Goal: Task Accomplishment & Management: Complete application form

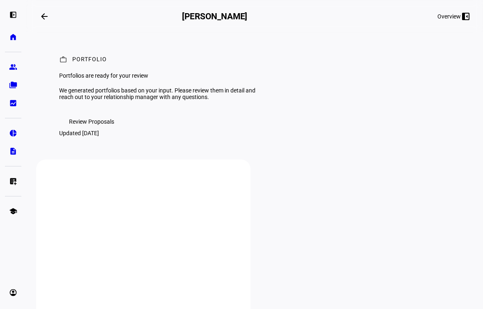
click at [101, 130] on span "Review Proposals" at bounding box center [91, 121] width 45 height 16
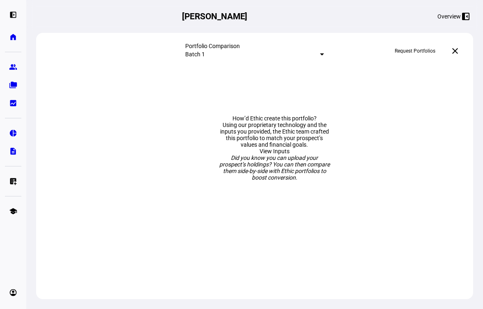
scroll to position [48, 0]
click at [205, 53] on mat-select-trigger "Batch 1" at bounding box center [195, 54] width 20 height 7
click at [255, 53] on div at bounding box center [241, 154] width 483 height 309
drag, startPoint x: 152, startPoint y: 46, endPoint x: 62, endPoint y: 5, distance: 98.8
click at [149, 45] on div "Portfolio Comparison Batch 1 Request Portfolios close" at bounding box center [254, 51] width 437 height 36
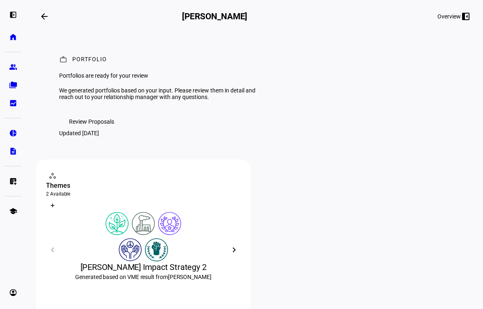
click at [43, 18] on mat-icon "arrow_backwards" at bounding box center [44, 16] width 10 height 10
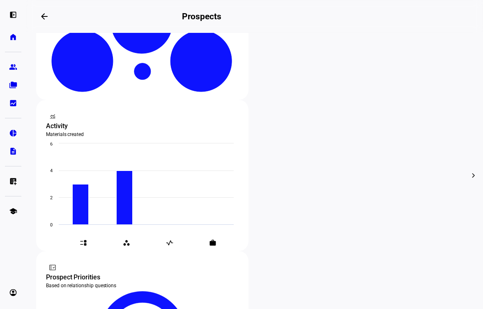
scroll to position [245, 0]
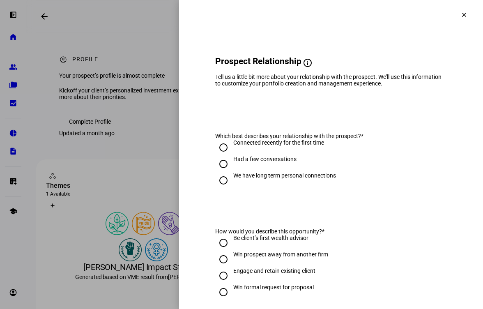
click at [156, 81] on div at bounding box center [241, 154] width 483 height 309
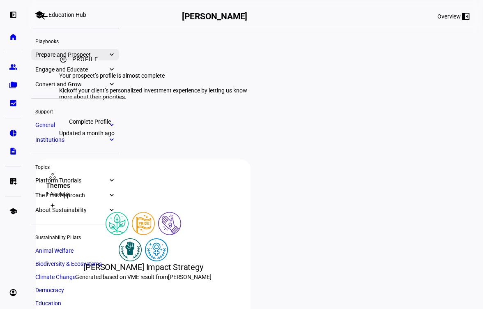
click at [80, 50] on link "Prepare and Prospect expand_more" at bounding box center [75, 54] width 88 height 11
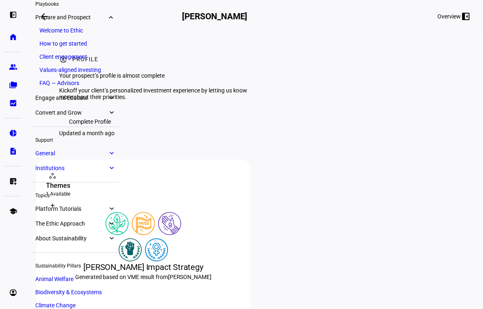
scroll to position [45, 0]
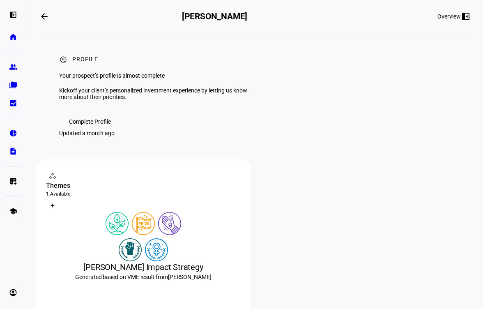
click at [360, 99] on div "account_circle Profile Your prospect’s profile is almost complete Kickoff your …" at bounding box center [254, 96] width 437 height 126
click at [456, 14] on div "Overview left_panel_close" at bounding box center [453, 16] width 32 height 10
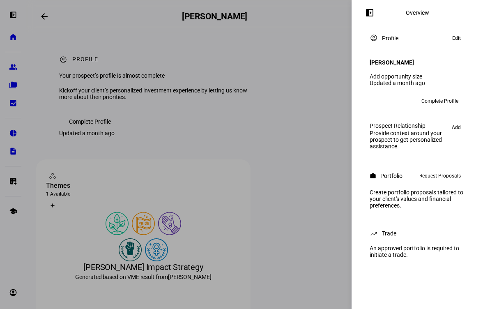
click at [426, 173] on span "Request Proposals" at bounding box center [439, 176] width 41 height 10
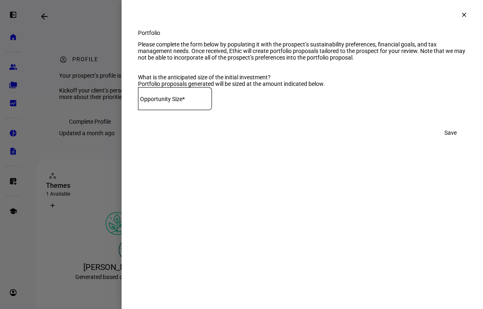
click at [212, 100] on input at bounding box center [175, 97] width 74 height 7
click at [461, 14] on mat-icon "clear" at bounding box center [463, 14] width 7 height 7
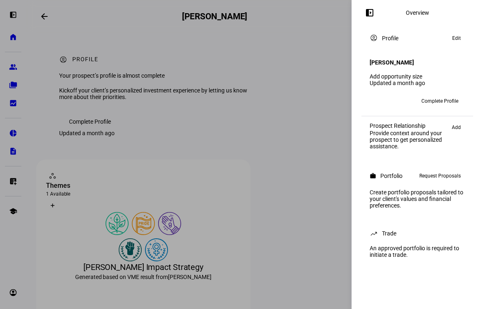
click at [435, 94] on span "Complete Profile" at bounding box center [439, 100] width 37 height 13
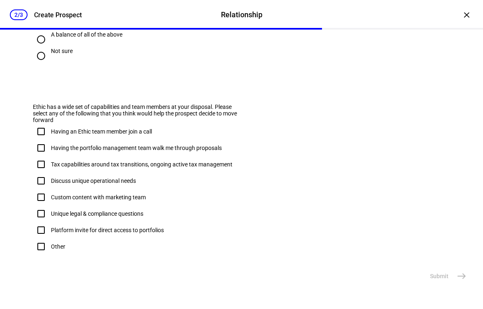
scroll to position [560, 0]
click at [469, 15] on div "×" at bounding box center [466, 14] width 13 height 13
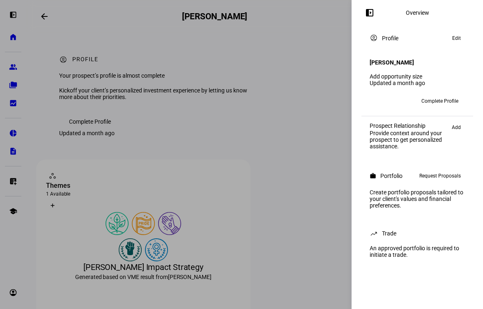
click at [300, 134] on div at bounding box center [241, 154] width 483 height 309
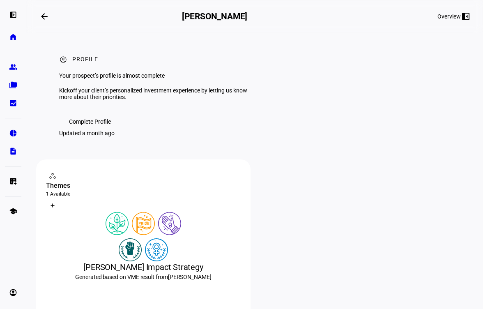
click at [93, 130] on span "Complete Profile" at bounding box center [90, 121] width 42 height 16
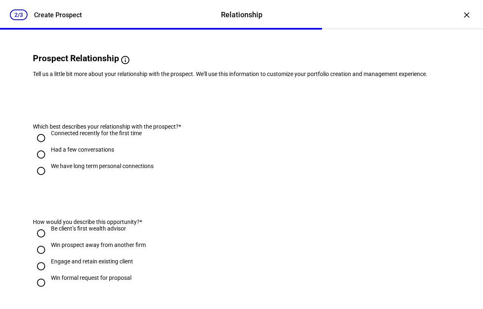
scroll to position [66, 0]
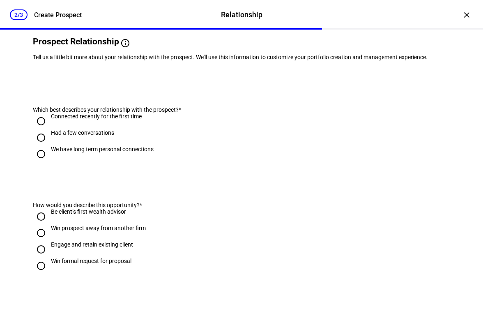
click at [73, 152] on div "We have long term personal connections" at bounding box center [102, 149] width 103 height 7
click at [49, 162] on input "We have long term personal connections" at bounding box center [41, 154] width 16 height 16
radio input "true"
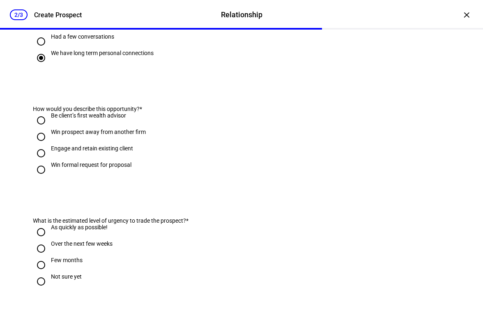
scroll to position [163, 0]
click at [60, 151] on div "Engage and retain existing client" at bounding box center [92, 147] width 82 height 7
click at [49, 160] on input "Engage and retain existing client" at bounding box center [41, 152] width 16 height 16
radio input "true"
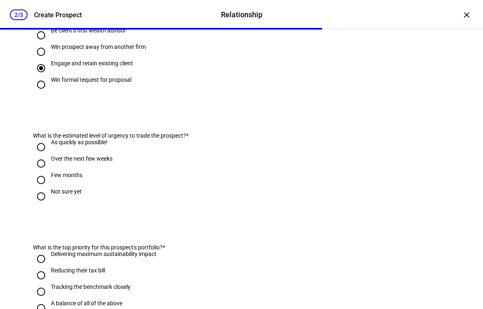
scroll to position [248, 0]
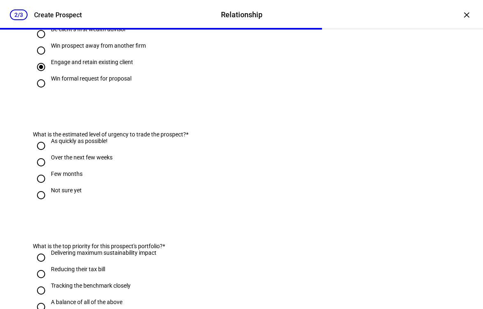
click at [70, 160] on div "Over the next few weeks" at bounding box center [82, 157] width 62 height 7
click at [49, 170] on input "Over the next few weeks" at bounding box center [41, 162] width 16 height 16
radio input "true"
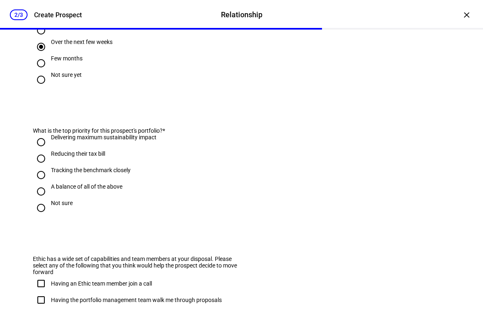
scroll to position [369, 0]
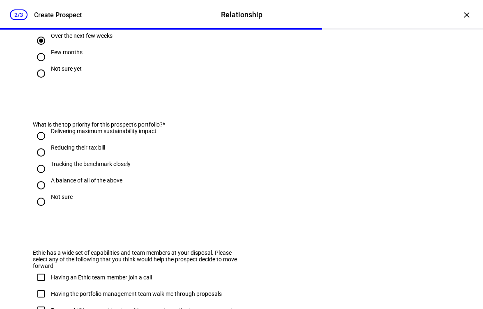
click at [64, 183] on div "A balance of all of the above" at bounding box center [86, 180] width 71 height 7
click at [49, 193] on input "A balance of all of the above" at bounding box center [41, 185] width 16 height 16
radio input "true"
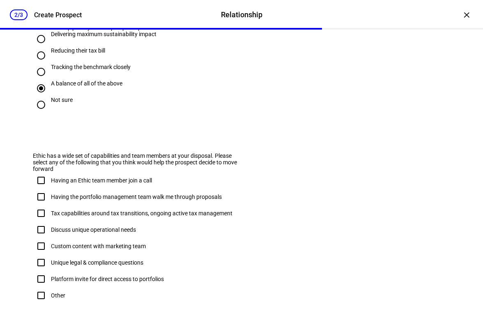
scroll to position [467, 0]
click at [62, 183] on div "Having an Ethic team member join a call" at bounding box center [101, 179] width 101 height 7
click at [49, 188] on input "Having an Ethic team member join a call" at bounding box center [41, 180] width 16 height 16
click at [62, 183] on div "Having an Ethic team member join a call" at bounding box center [101, 179] width 101 height 7
click at [49, 188] on input "Having an Ethic team member join a call" at bounding box center [41, 180] width 16 height 16
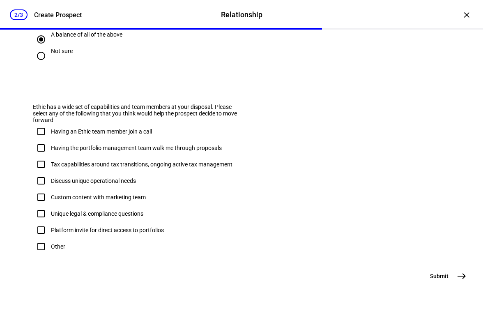
scroll to position [524, 0]
click at [39, 140] on input "Having an Ethic team member join a call" at bounding box center [41, 131] width 16 height 16
checkbox input "false"
click at [40, 156] on input "Having the portfolio management team walk me through proposals" at bounding box center [41, 148] width 16 height 16
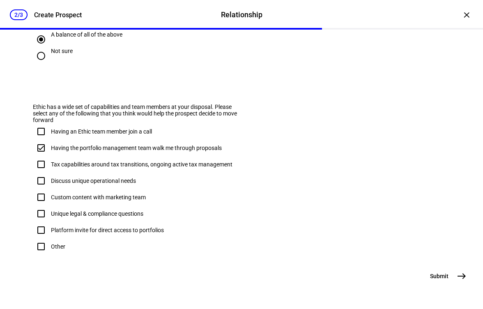
checkbox input "true"
drag, startPoint x: 441, startPoint y: 286, endPoint x: 448, endPoint y: 275, distance: 13.2
click at [448, 275] on span "Submit" at bounding box center [439, 276] width 18 height 8
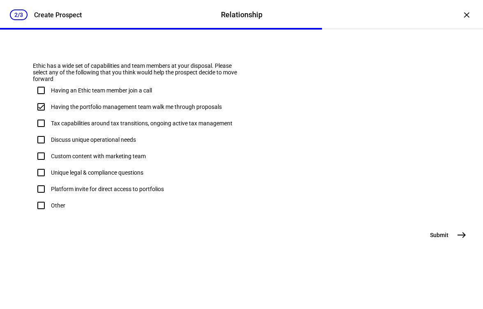
scroll to position [0, 0]
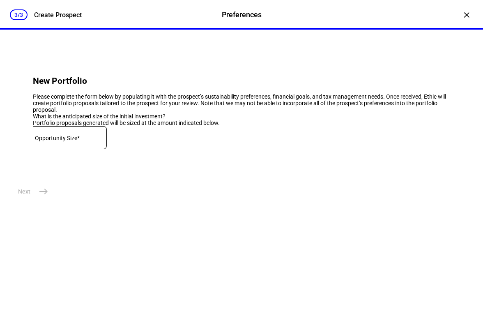
click at [79, 149] on div at bounding box center [70, 137] width 74 height 23
type input "1"
type input "356,000"
click at [39, 196] on mat-icon "east" at bounding box center [44, 191] width 10 height 10
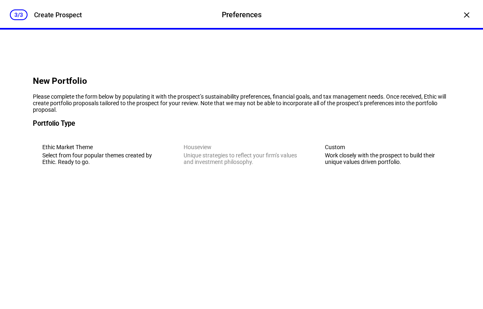
click at [379, 150] on div "Custom" at bounding box center [383, 147] width 116 height 7
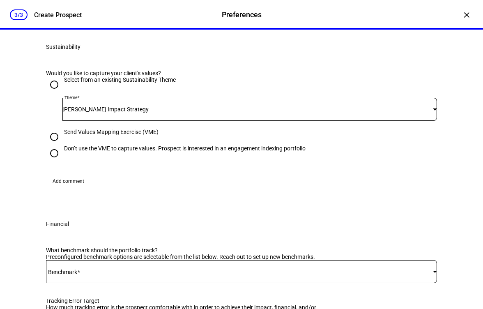
scroll to position [142, 0]
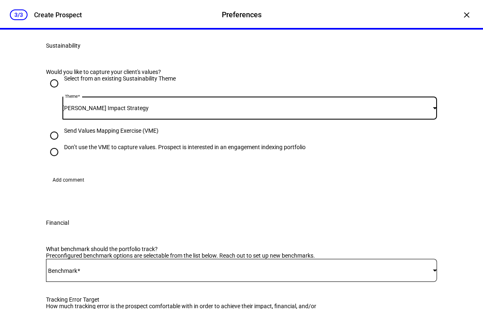
click at [323, 111] on div "David Byrne Impact Strategy" at bounding box center [247, 108] width 370 height 7
click at [323, 151] on div at bounding box center [241, 154] width 483 height 309
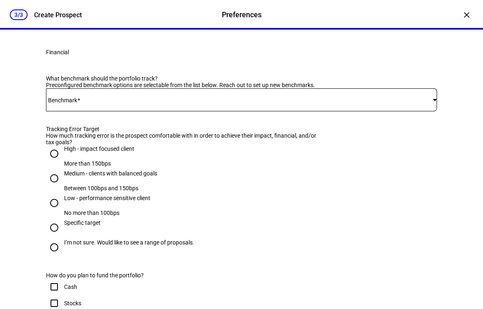
scroll to position [315, 0]
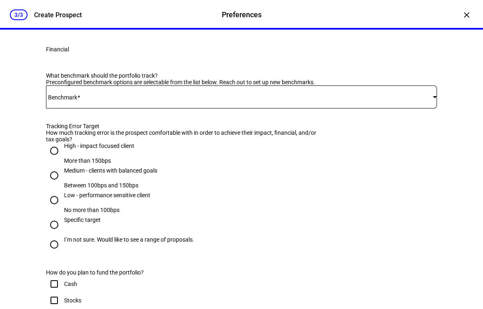
click at [162, 108] on div at bounding box center [241, 96] width 391 height 23
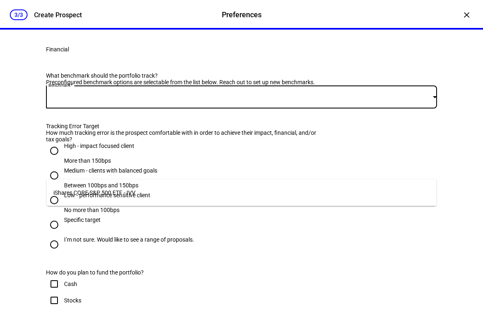
click at [160, 190] on mat-option "iShares CORE S&P 500 ETF - IVV" at bounding box center [241, 193] width 389 height 20
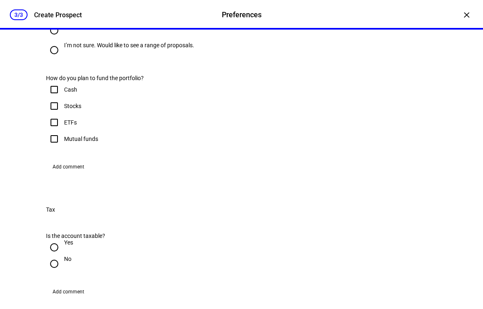
scroll to position [509, 0]
click at [57, 131] on input "ETFs" at bounding box center [54, 123] width 16 height 16
checkbox input "true"
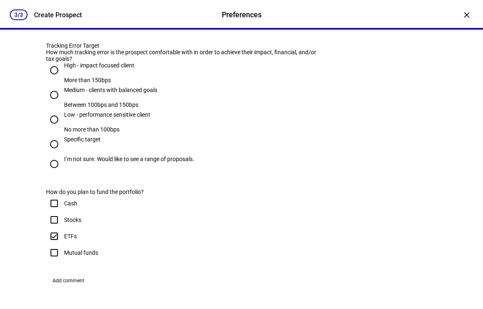
scroll to position [394, 0]
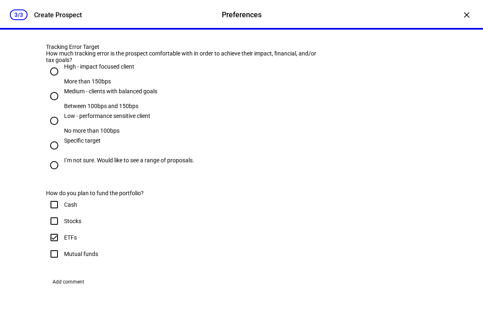
click at [50, 153] on input "Specific target" at bounding box center [54, 145] width 16 height 16
radio input "true"
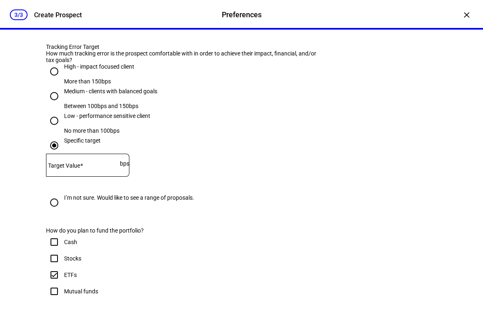
click at [50, 153] on input "Specific target" at bounding box center [54, 145] width 16 height 16
click at [50, 104] on input "Medium - clients with balanced goals Between 100bps and 150bps" at bounding box center [54, 96] width 16 height 16
radio input "true"
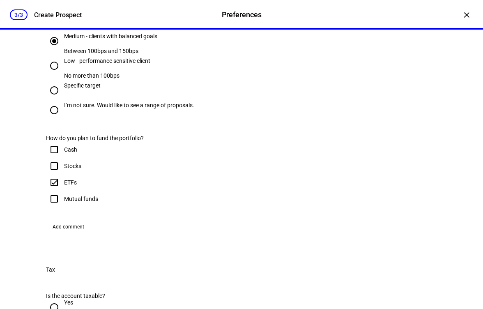
scroll to position [450, 0]
click at [82, 23] on div "High - impact focused client" at bounding box center [99, 15] width 70 height 15
click at [62, 24] on input "High - impact focused client More than 150bps" at bounding box center [54, 16] width 16 height 16
radio input "true"
click at [53, 49] on input "Medium - clients with balanced goals Between 100bps and 150bps" at bounding box center [54, 40] width 16 height 16
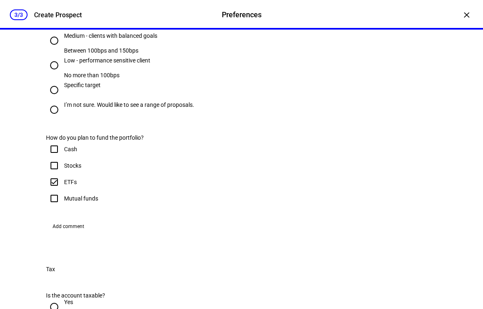
radio input "true"
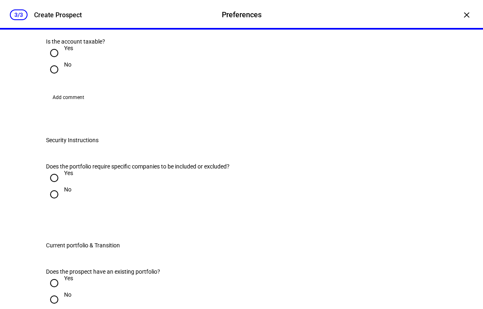
scroll to position [705, 0]
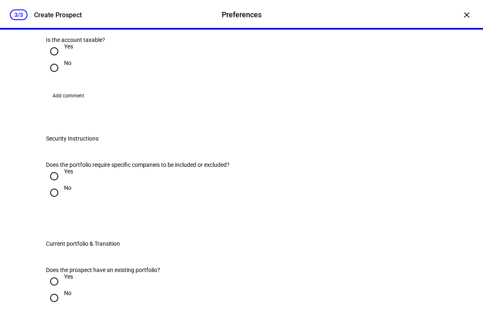
click at [53, 60] on input "Yes" at bounding box center [54, 51] width 16 height 16
radio input "true"
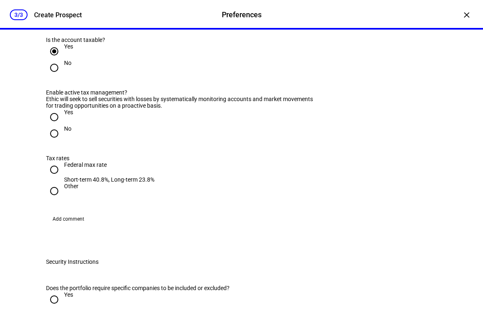
click at [50, 76] on input "No" at bounding box center [54, 68] width 16 height 16
radio input "true"
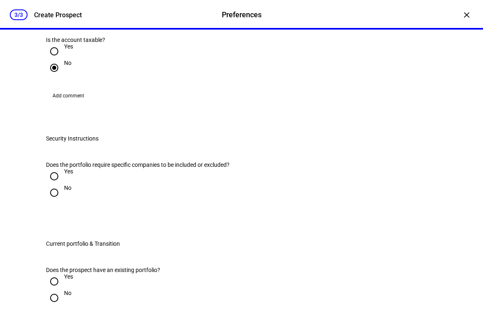
click at [58, 60] on input "Yes" at bounding box center [54, 51] width 16 height 16
radio input "true"
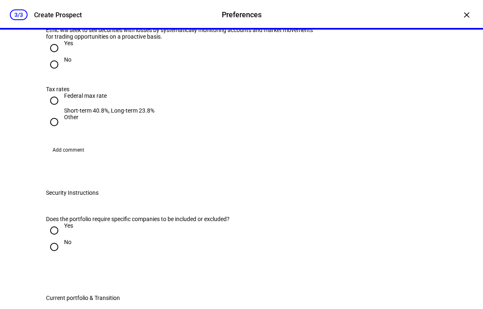
scroll to position [777, 0]
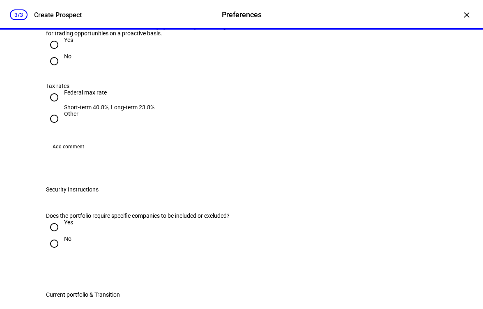
radio input "true"
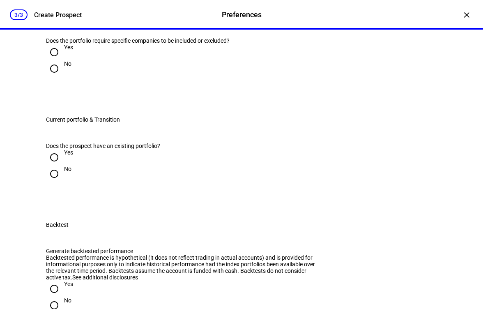
scroll to position [831, 0]
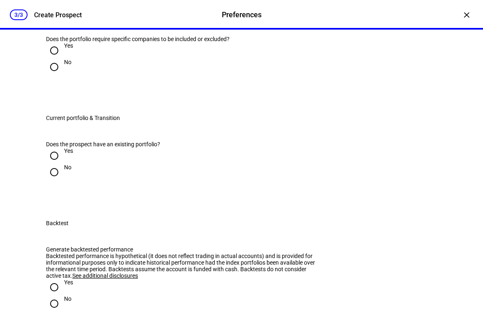
click at [53, 59] on input "Yes" at bounding box center [54, 50] width 16 height 16
radio input "true"
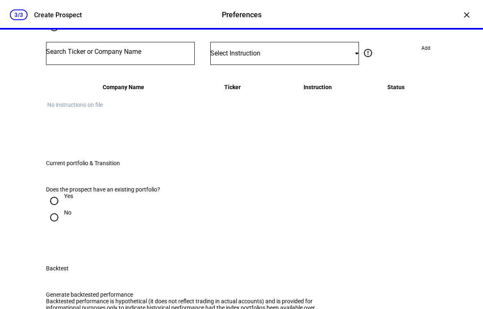
scroll to position [875, 0]
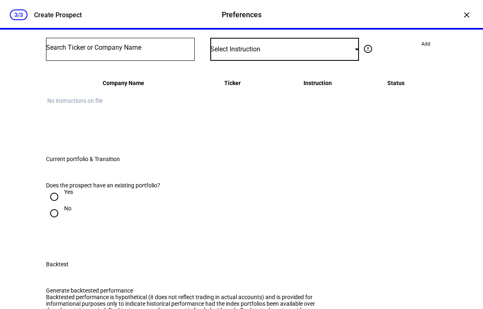
click at [241, 53] on div "Select Instruction" at bounding box center [282, 49] width 144 height 8
drag, startPoint x: 241, startPoint y: 189, endPoint x: 236, endPoint y: 188, distance: 4.9
click at [241, 189] on div at bounding box center [241, 154] width 483 height 309
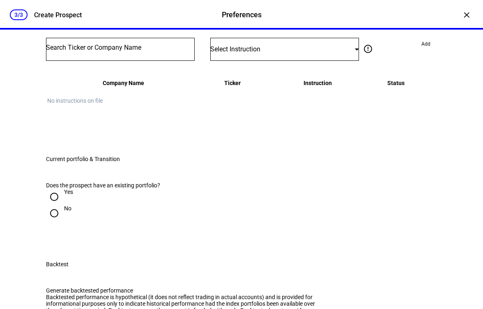
click at [60, 31] on input "No" at bounding box center [54, 23] width 16 height 16
radio input "true"
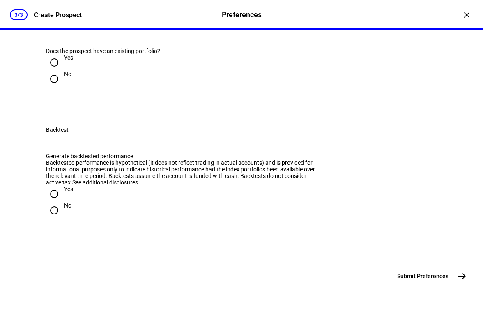
scroll to position [976, 0]
click at [55, 71] on input "Yes" at bounding box center [54, 62] width 16 height 16
radio input "true"
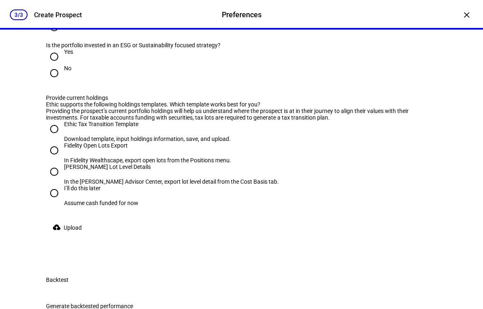
click at [56, 81] on input "No" at bounding box center [54, 73] width 16 height 16
radio input "true"
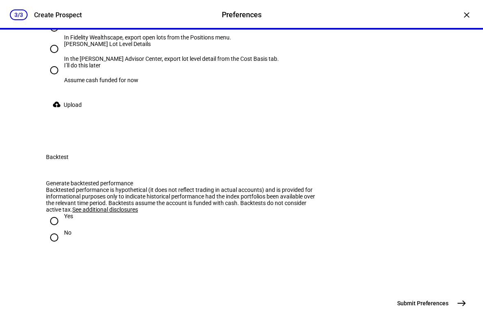
scroll to position [1097, 0]
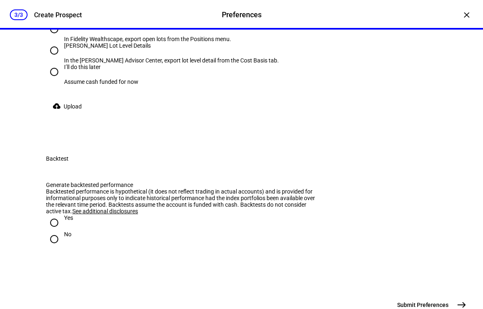
click at [55, 59] on input "Schwab Lot Level Details In the Schwab Advisor Center, export lot level detail …" at bounding box center [54, 50] width 16 height 16
radio input "true"
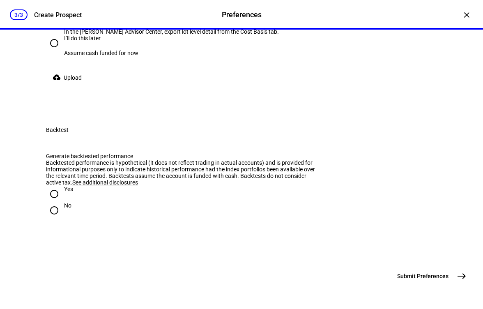
scroll to position [1129, 0]
click at [55, 51] on input "I’ll do this later Assume cash funded for now" at bounding box center [54, 43] width 16 height 16
radio input "true"
click at [59, 202] on input "Yes" at bounding box center [54, 194] width 16 height 16
radio input "true"
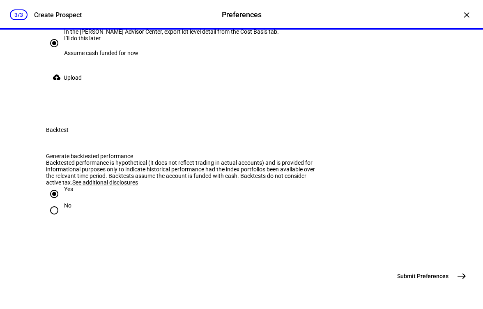
scroll to position [1332, 0]
click at [410, 272] on span "Submit Preferences" at bounding box center [422, 276] width 51 height 8
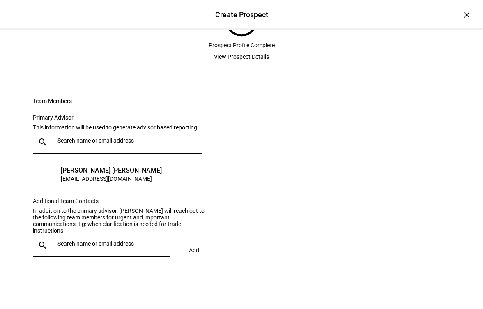
scroll to position [0, 0]
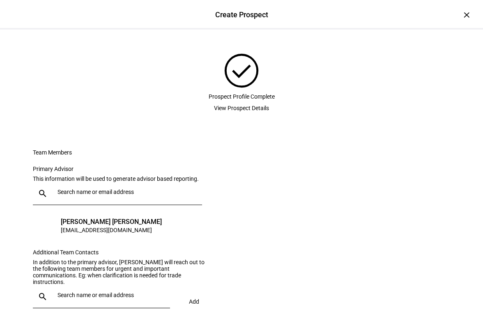
drag, startPoint x: 141, startPoint y: 197, endPoint x: 145, endPoint y: 197, distance: 4.1
click at [141, 156] on div "Team Members" at bounding box center [137, 152] width 208 height 7
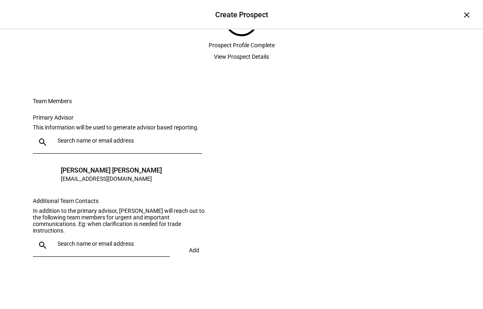
scroll to position [117, 0]
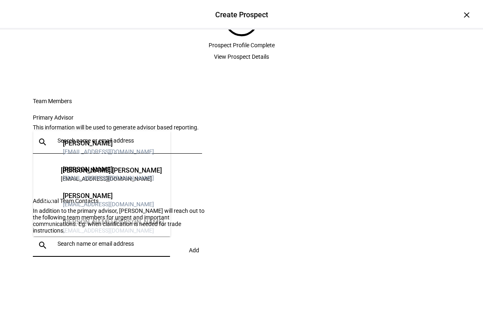
click at [132, 245] on input "text" at bounding box center [111, 243] width 109 height 7
click at [135, 245] on input "text" at bounding box center [111, 243] width 109 height 7
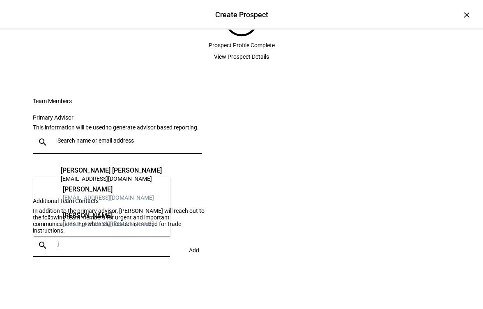
type input "j"
click at [80, 218] on div "Jennifer Ziesk" at bounding box center [108, 215] width 91 height 8
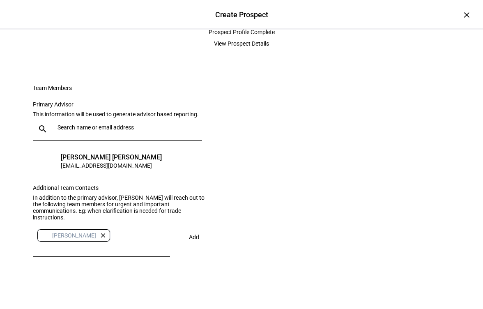
click at [195, 240] on span "Add" at bounding box center [194, 237] width 10 height 7
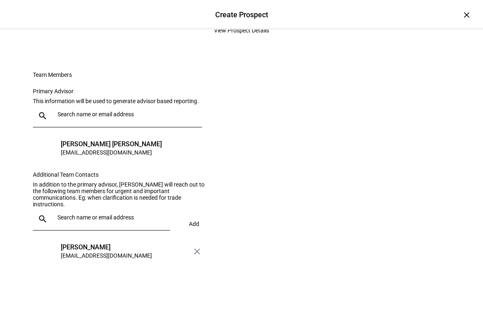
scroll to position [0, 0]
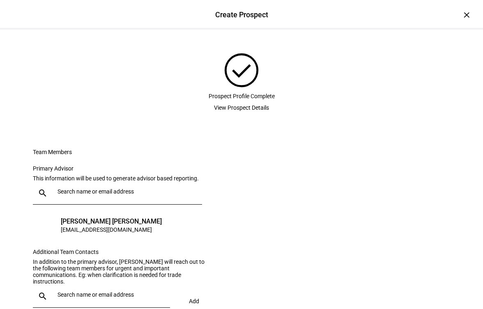
click at [249, 116] on span "View Prospect Details" at bounding box center [241, 107] width 55 height 16
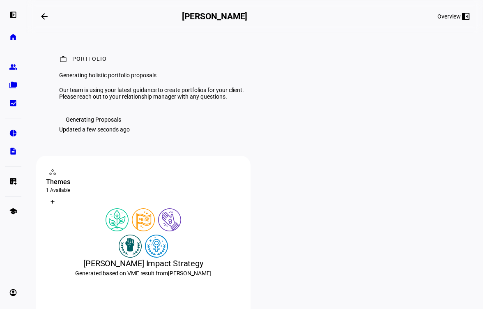
scroll to position [1, 0]
click at [101, 122] on div "Generating Proposals" at bounding box center [93, 119] width 55 height 7
drag, startPoint x: 106, startPoint y: 169, endPoint x: 127, endPoint y: 176, distance: 22.3
click at [106, 122] on div "Generating Proposals" at bounding box center [93, 119] width 55 height 7
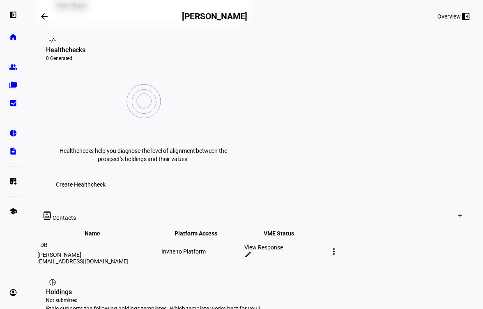
scroll to position [310, 0]
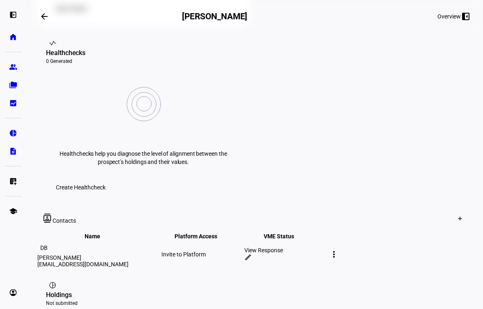
click at [325, 247] on div "View Response" at bounding box center [284, 250] width 81 height 7
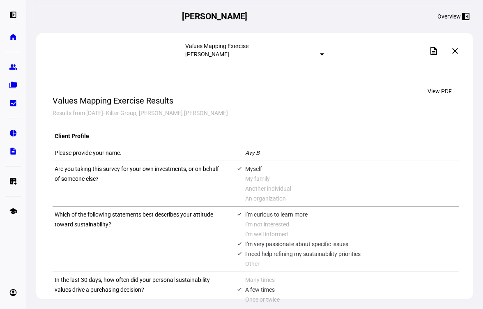
click at [456, 51] on mat-icon "close" at bounding box center [455, 51] width 10 height 10
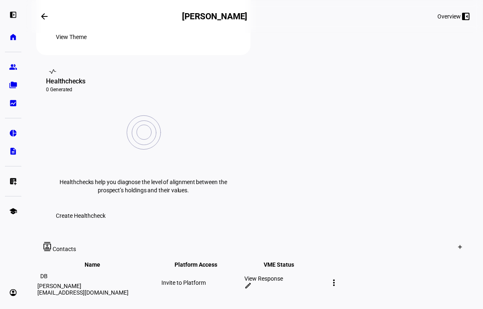
scroll to position [282, 0]
click at [340, 275] on div "more_vert" at bounding box center [333, 281] width 13 height 13
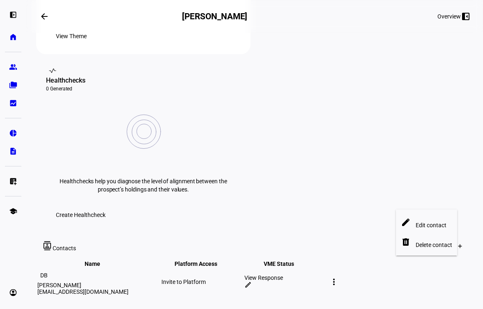
click at [398, 188] on div at bounding box center [241, 154] width 483 height 309
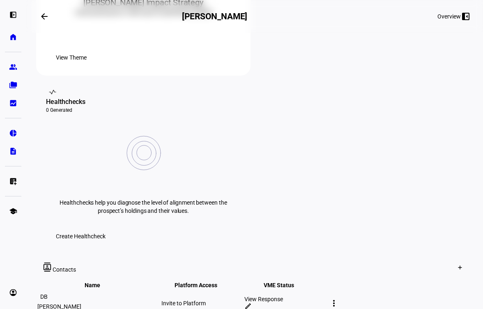
scroll to position [259, 0]
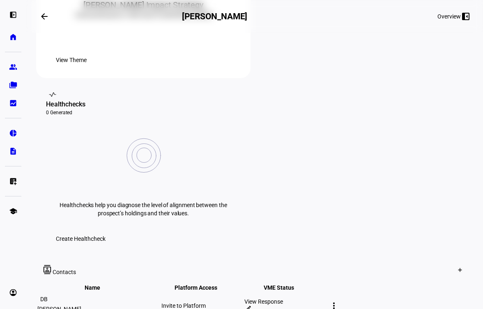
click at [325, 298] on div "View Response" at bounding box center [284, 301] width 81 height 7
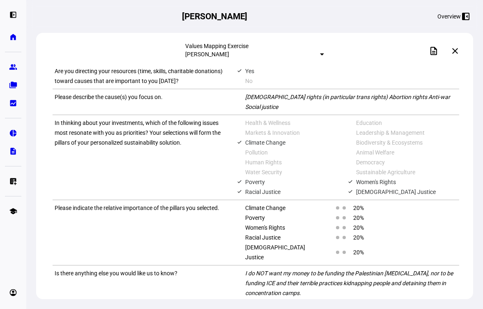
scroll to position [634, 0]
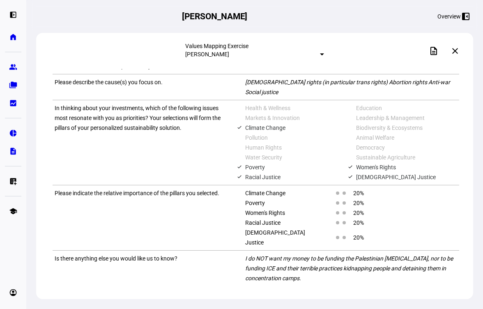
click at [461, 53] on span at bounding box center [455, 51] width 20 height 20
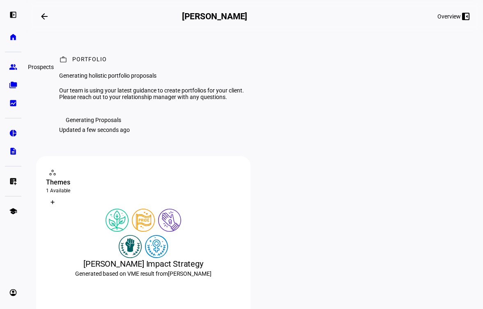
click at [15, 64] on eth-mat-symbol "group" at bounding box center [13, 67] width 8 height 8
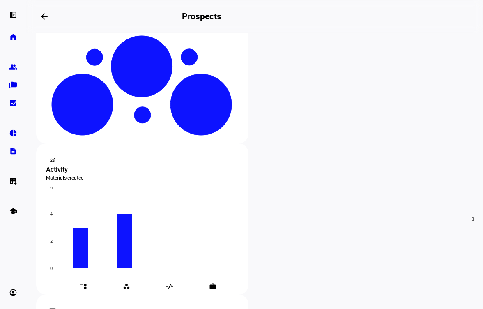
scroll to position [201, 0]
